Goal: Check status

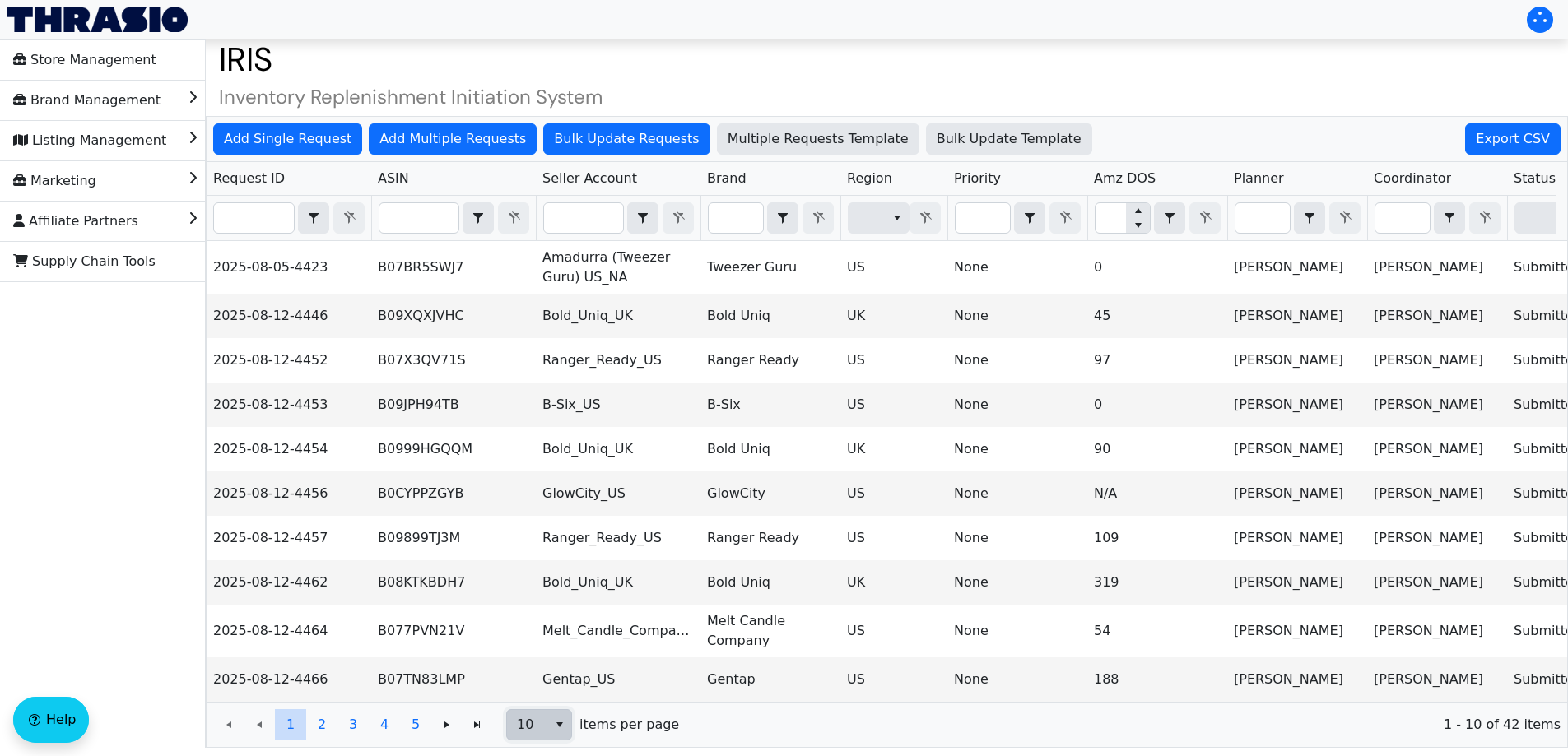
click at [555, 727] on span "select" at bounding box center [559, 725] width 13 height 20
click at [570, 706] on li "100" at bounding box center [539, 707] width 64 height 26
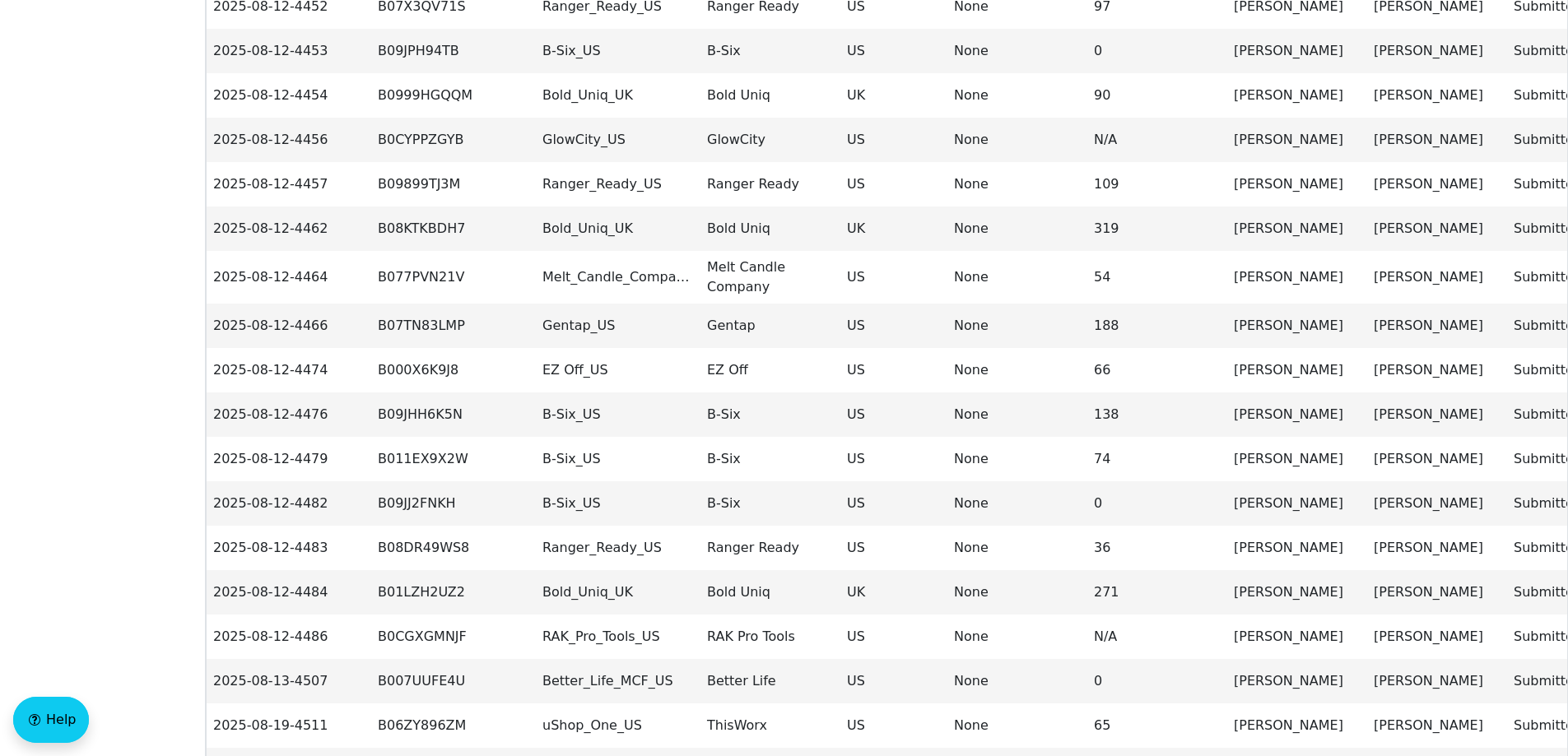
scroll to position [41, 0]
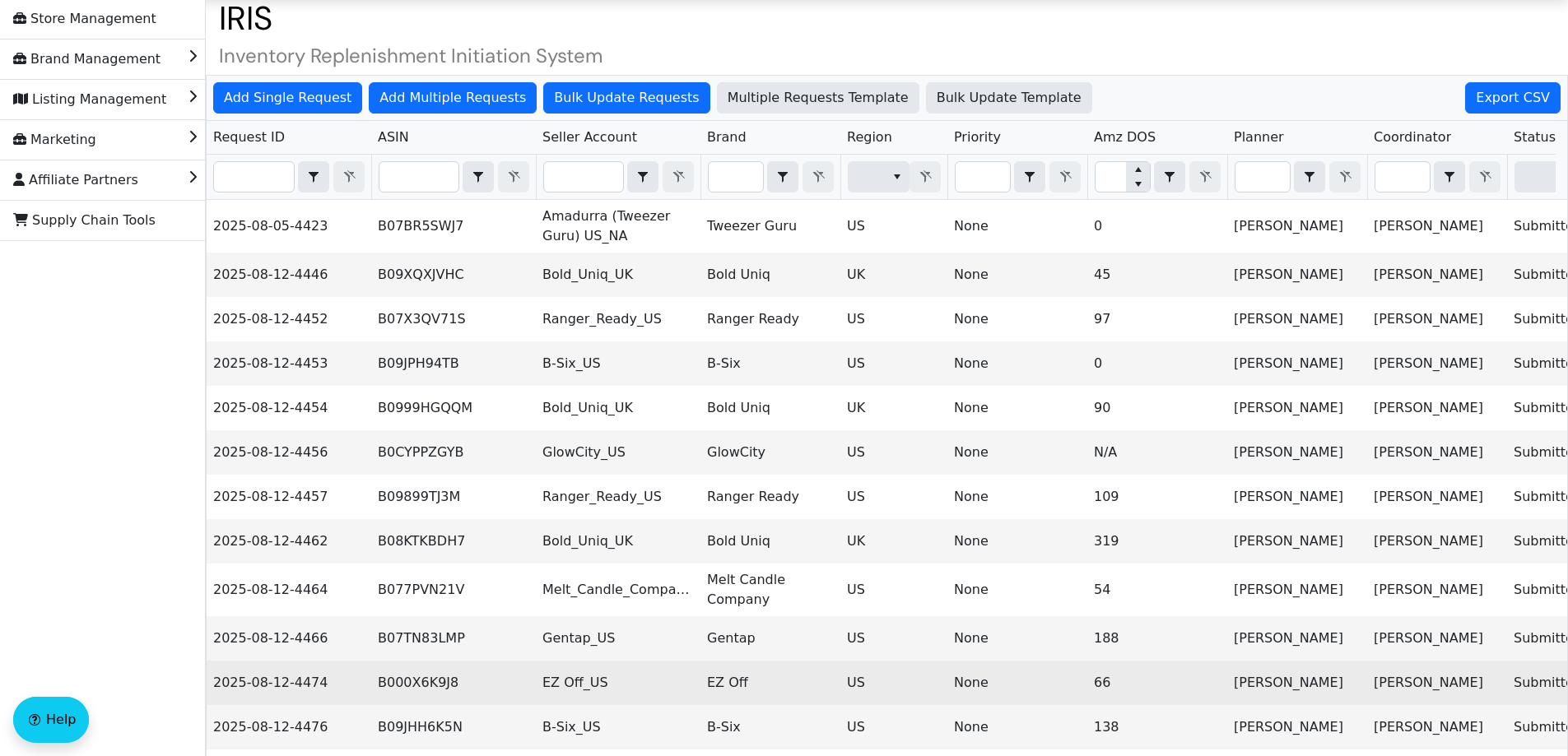
click at [579, 686] on td "EZ Off_US" at bounding box center [618, 684] width 164 height 45
click at [579, 686] on td "EZ Off_US" at bounding box center [618, 685] width 164 height 45
